Goal: Task Accomplishment & Management: Use online tool/utility

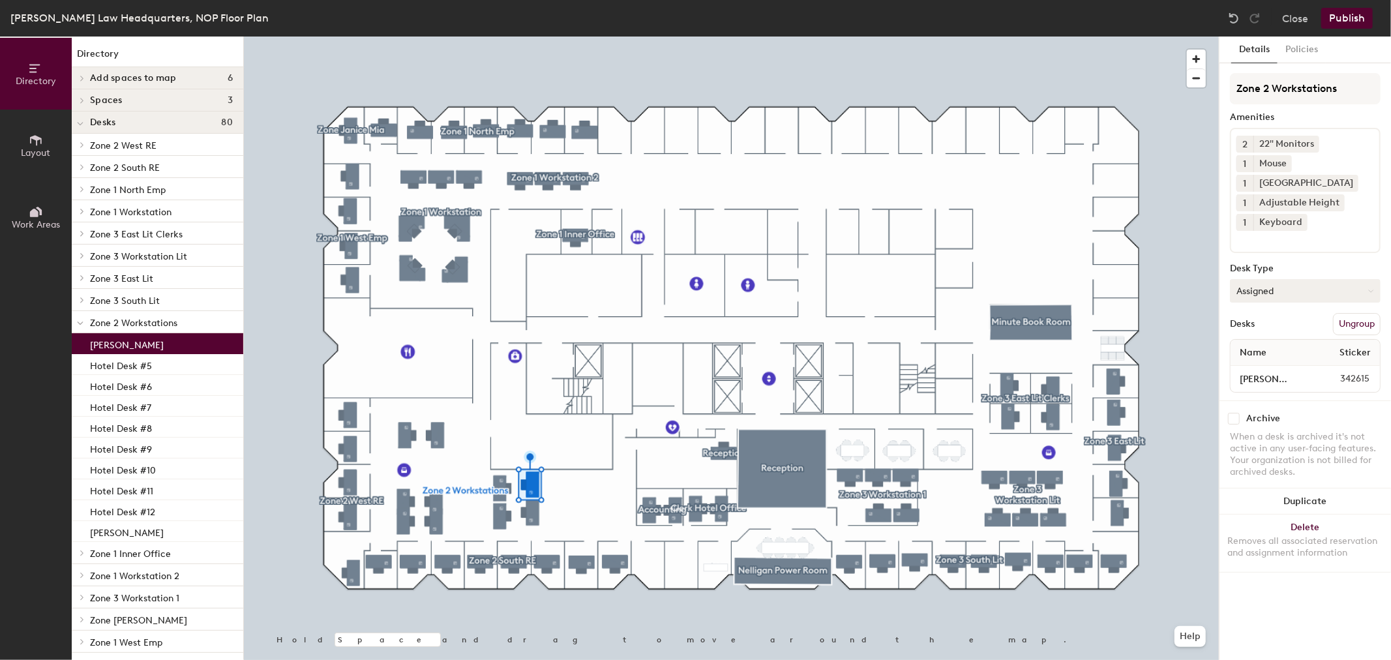
drag, startPoint x: 1260, startPoint y: 281, endPoint x: 1289, endPoint y: 291, distance: 31.1
click at [1260, 282] on button "Assigned" at bounding box center [1305, 290] width 151 height 23
click at [1260, 366] on div "Hoteled" at bounding box center [1295, 371] width 130 height 20
click at [1275, 377] on input "[PERSON_NAME]" at bounding box center [1271, 379] width 76 height 18
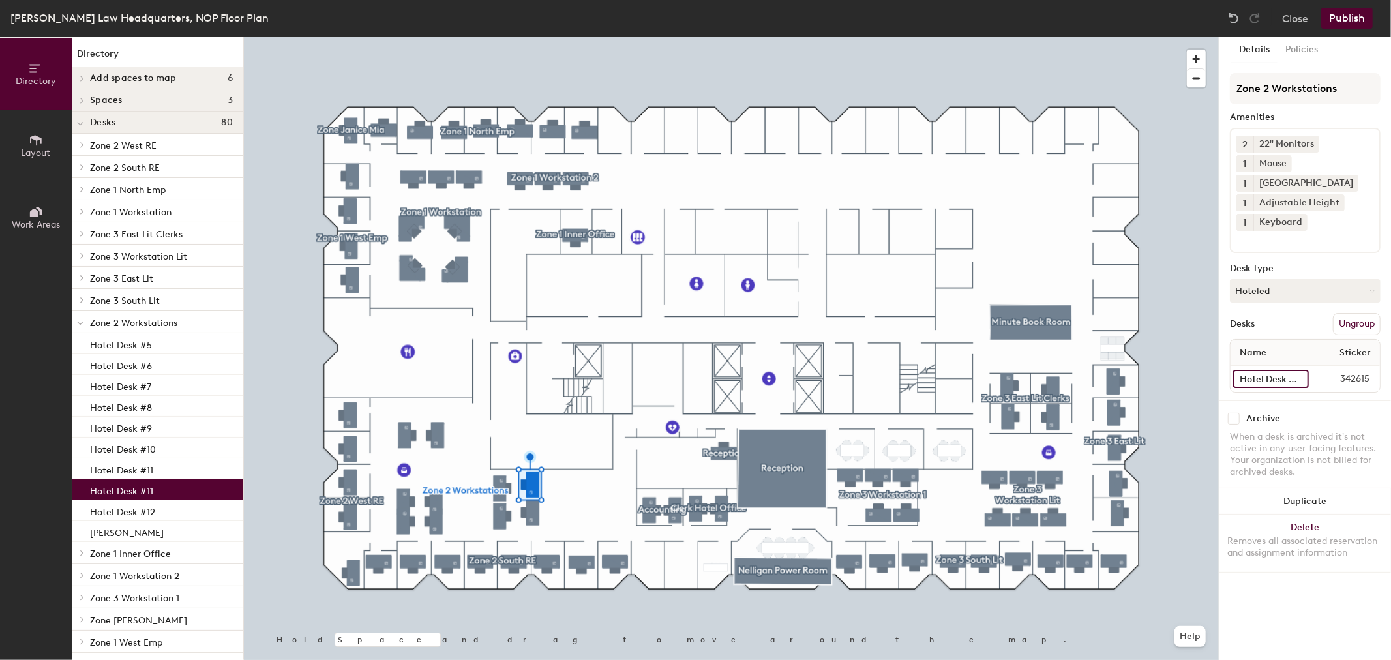
scroll to position [0, 4]
type input "Hotel Desk #11A"
click at [1353, 21] on button "Publish" at bounding box center [1347, 18] width 52 height 21
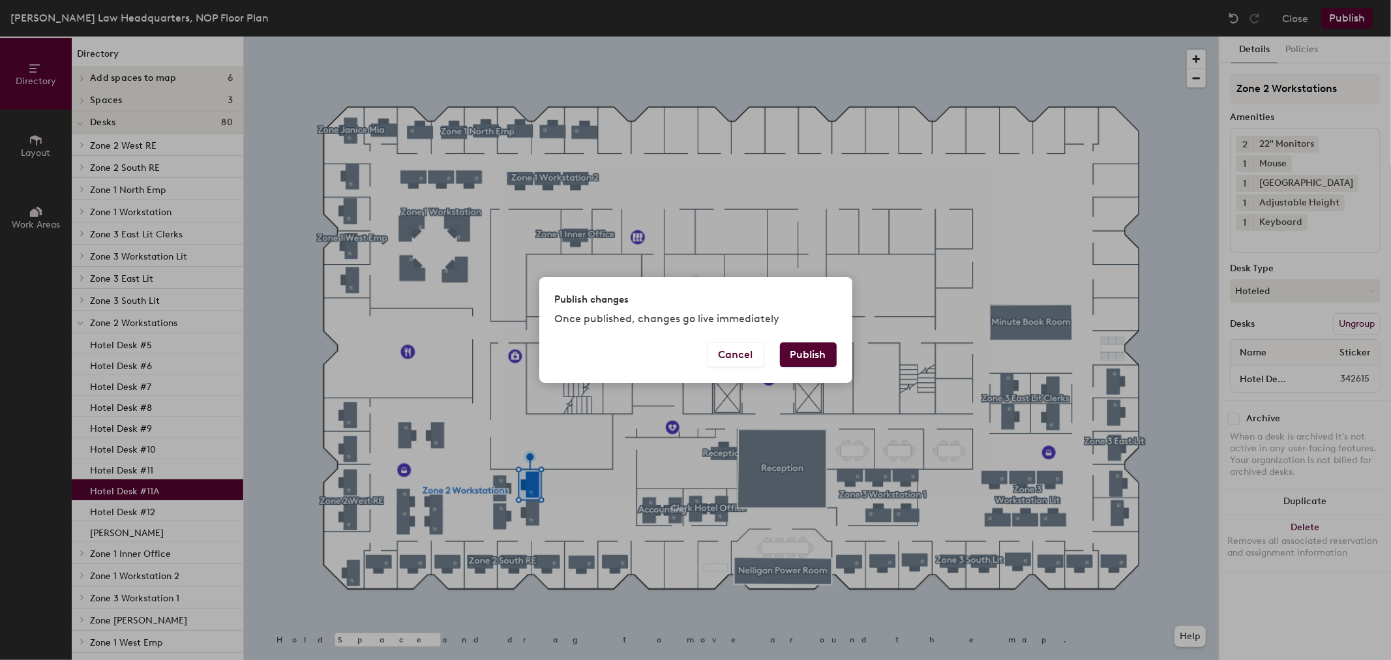
click at [800, 351] on button "Publish" at bounding box center [808, 354] width 57 height 25
